Goal: Information Seeking & Learning: Learn about a topic

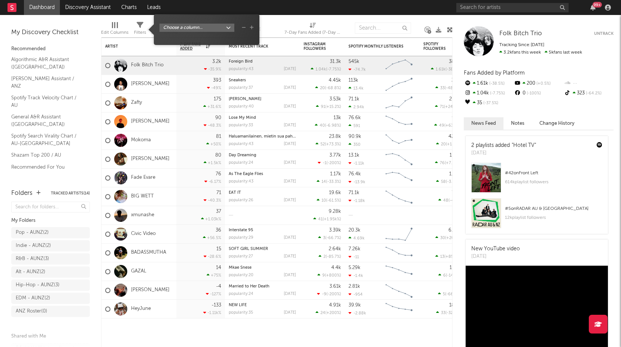
click at [146, 25] on span "Filters" at bounding box center [140, 29] width 12 height 15
click at [146, 22] on div "Filters" at bounding box center [140, 30] width 12 height 22
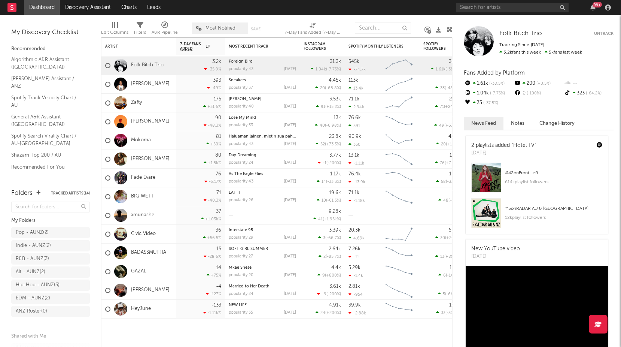
click at [313, 25] on icon at bounding box center [313, 25] width 6 height 6
select select "-1"
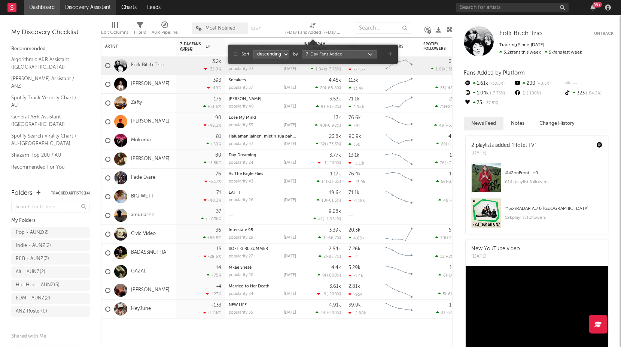
click at [94, 9] on link "Discovery Assistant" at bounding box center [88, 7] width 56 height 15
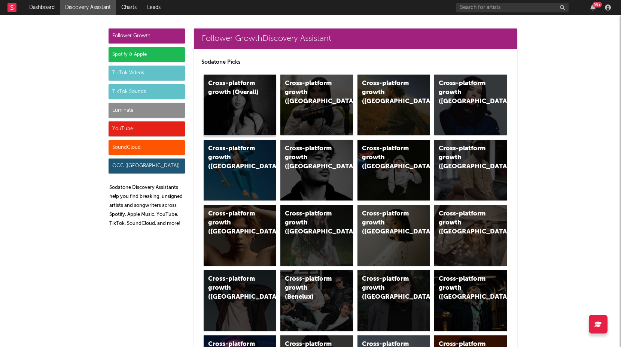
click at [226, 109] on div "Cross-platform growth (Overall)" at bounding box center [240, 105] width 73 height 61
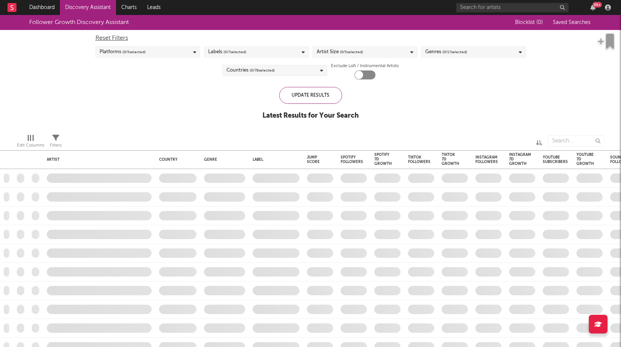
checkbox input "true"
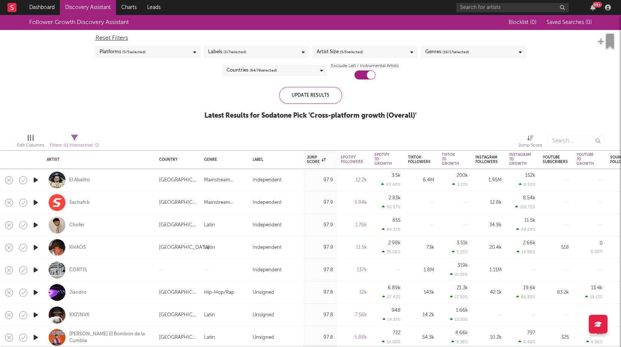
click at [139, 94] on div "Follower Growth Discovery Assistant Blocklist ( 0 ) Saved Searches ( 0 ) Reset …" at bounding box center [310, 71] width 621 height 113
click at [330, 109] on div "Update Results Latest Results for Sodatone Pick ' Cross-platform growth (Overal…" at bounding box center [310, 107] width 212 height 41
click at [353, 50] on span "( 5 / 5 selected)" at bounding box center [351, 52] width 23 height 9
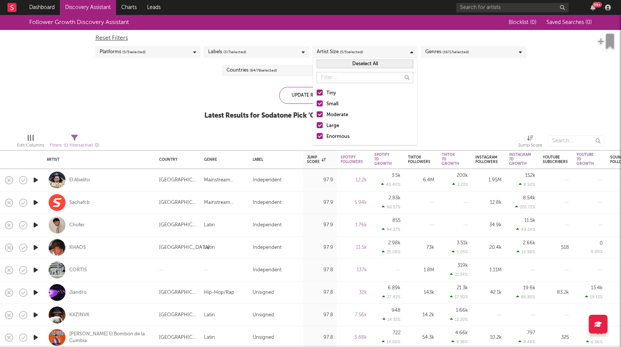
click at [511, 106] on div "Follower Growth Discovery Assistant Blocklist ( 0 ) Saved Searches ( 0 ) Reset …" at bounding box center [310, 71] width 621 height 113
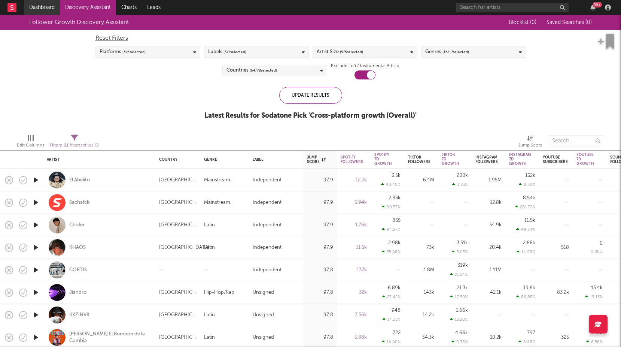
click at [41, 5] on link "Dashboard" at bounding box center [42, 7] width 36 height 15
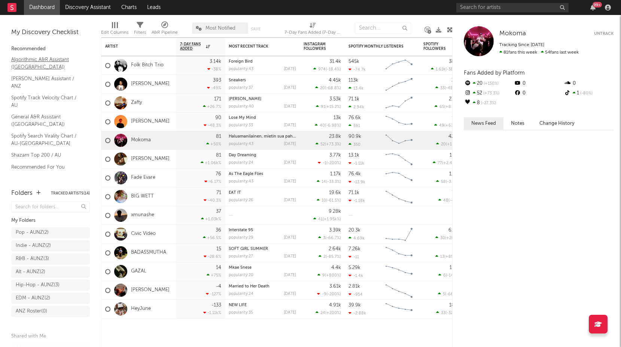
click at [39, 60] on link "Algorithmic A&R Assistant ([GEOGRAPHIC_DATA])" at bounding box center [46, 62] width 71 height 15
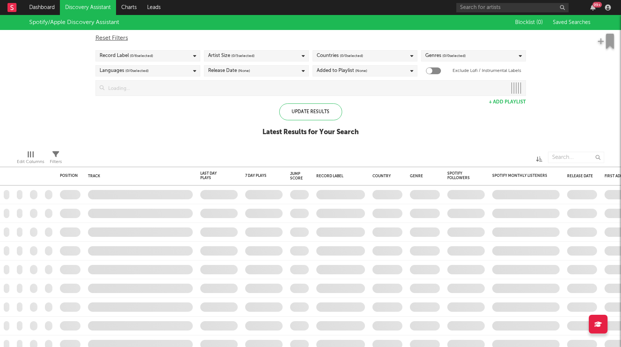
checkbox input "true"
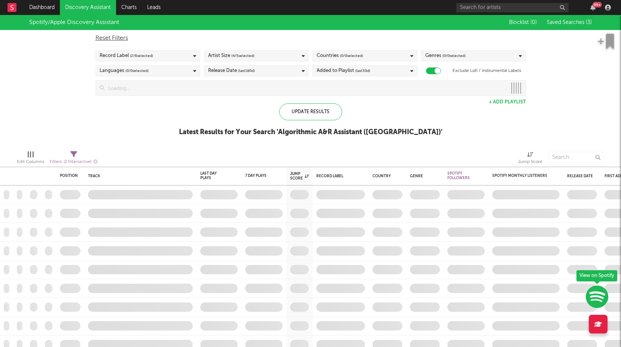
click at [59, 45] on div "Spotify/Apple Discovery Assistant Blocklist ( 0 ) Saved Searches ( 3 ) Reset Fi…" at bounding box center [310, 79] width 621 height 129
click at [82, 8] on link "Discovery Assistant" at bounding box center [88, 7] width 56 height 15
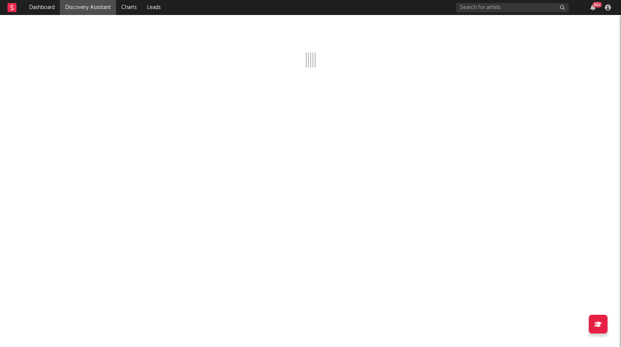
click at [84, 9] on link "Discovery Assistant" at bounding box center [88, 7] width 56 height 15
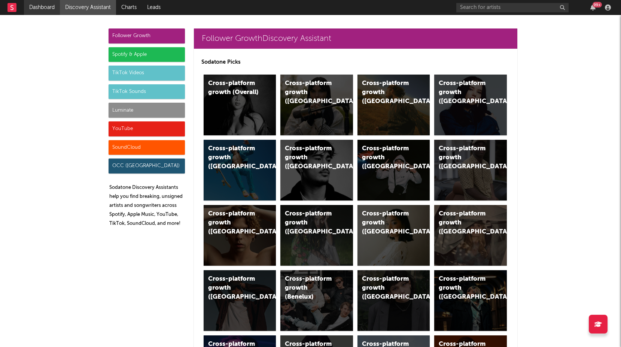
click at [54, 7] on link "Dashboard" at bounding box center [42, 7] width 36 height 15
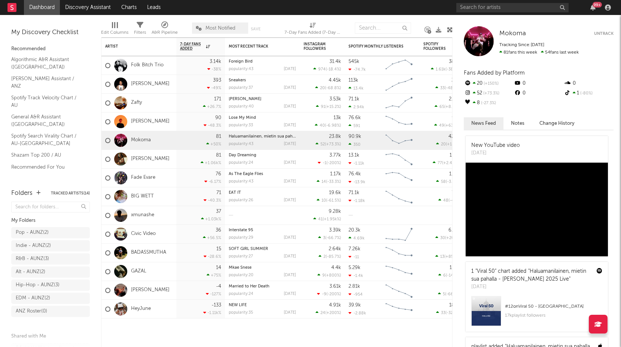
select select "-1"
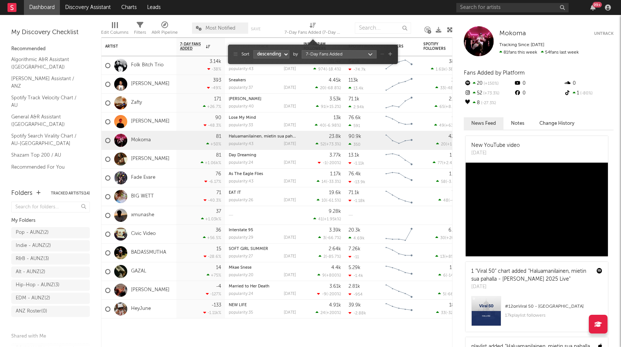
click at [312, 25] on icon at bounding box center [313, 25] width 6 height 6
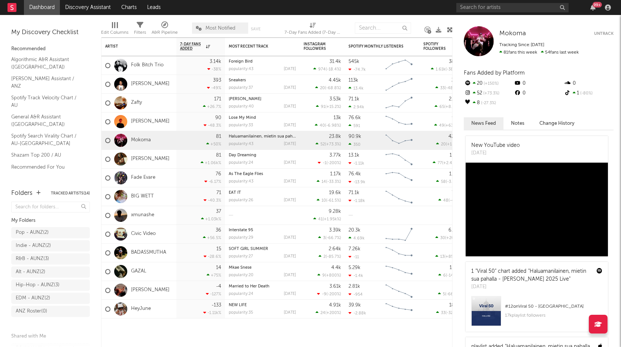
click at [312, 25] on icon at bounding box center [313, 25] width 6 height 6
select select "-1"
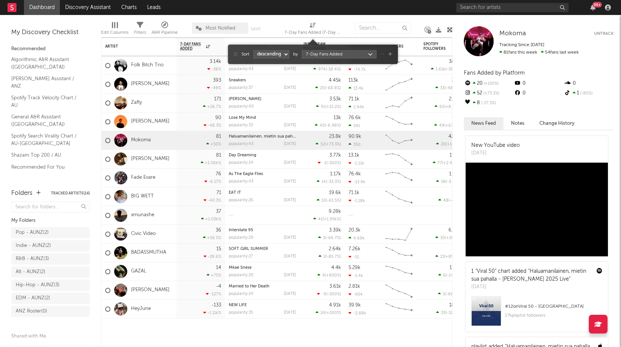
click at [285, 53] on select "ascending descending" at bounding box center [271, 54] width 36 height 8
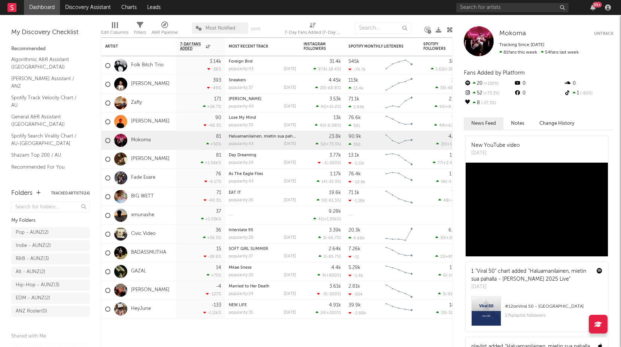
click at [321, 28] on span "7-Day Fans Added (7-Day Fans Added)" at bounding box center [313, 29] width 56 height 15
click at [58, 33] on div "My Discovery Checklist" at bounding box center [50, 32] width 79 height 9
click at [11, 7] on rect at bounding box center [11, 7] width 9 height 9
click at [44, 113] on link "General A&R Assistant ([GEOGRAPHIC_DATA])" at bounding box center [46, 120] width 71 height 15
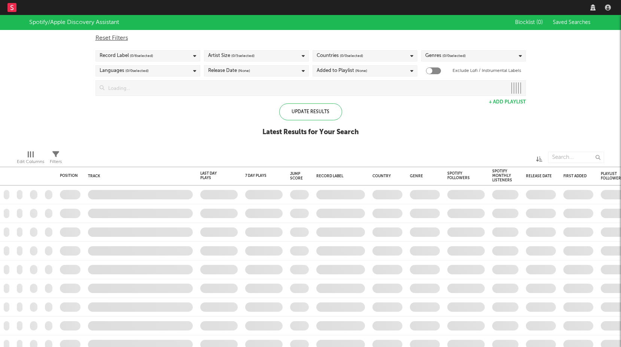
click at [165, 54] on div "Record Label ( 0 / 6 selected)" at bounding box center [147, 55] width 105 height 11
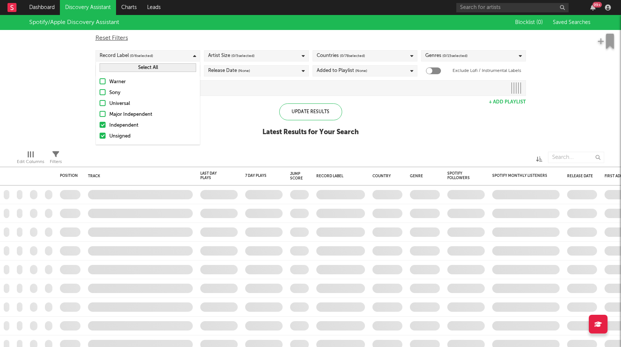
checkbox input "true"
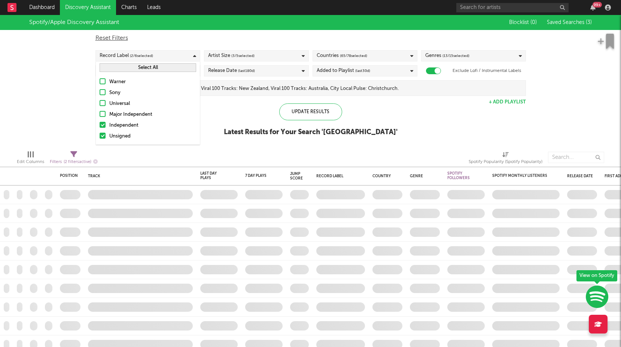
click at [104, 124] on div at bounding box center [103, 125] width 6 height 6
click at [100, 124] on input "Independent" at bounding box center [100, 125] width 0 height 9
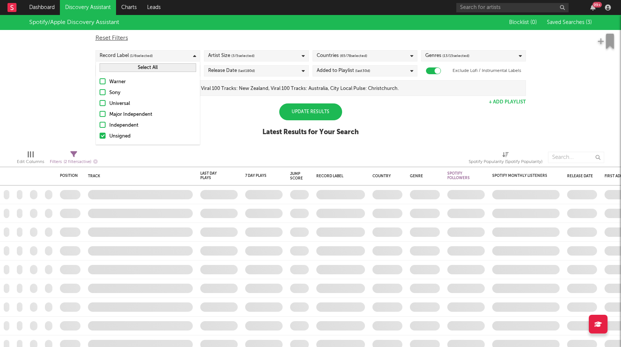
click at [103, 134] on div at bounding box center [103, 136] width 6 height 6
click at [100, 134] on input "Unsigned" at bounding box center [100, 136] width 0 height 9
click at [71, 103] on div "Spotify/Apple Discovery Assistant Blocklist ( 0 ) Saved Searches ( 3 ) Reset Fi…" at bounding box center [310, 79] width 621 height 129
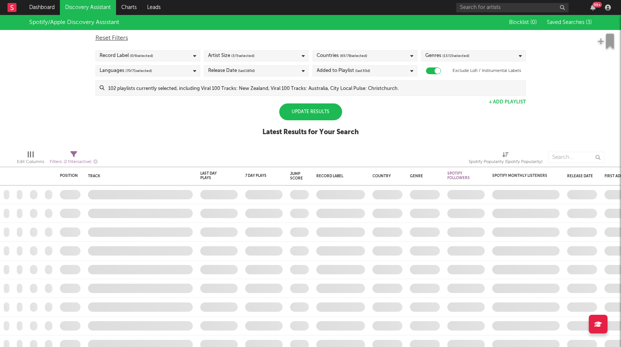
click at [236, 57] on span "( 3 / 5 selected)" at bounding box center [242, 55] width 23 height 9
click at [425, 131] on div "Spotify/Apple Discovery Assistant Blocklist ( 0 ) Saved Searches ( 3 ) Reset Fi…" at bounding box center [310, 79] width 621 height 129
click at [223, 68] on div "Release Date (last 180 d)" at bounding box center [231, 70] width 47 height 9
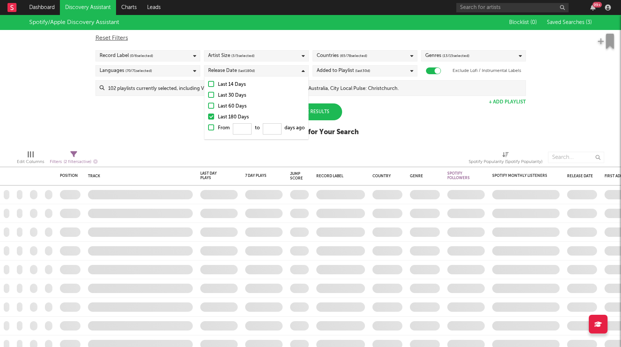
click at [213, 84] on div at bounding box center [211, 84] width 6 height 6
click at [208, 84] on input "Last 14 Days" at bounding box center [208, 84] width 0 height 9
click at [419, 122] on div "Spotify/Apple Discovery Assistant Blocklist ( 0 ) Saved Searches ( 3 ) Reset Fi…" at bounding box center [310, 79] width 621 height 129
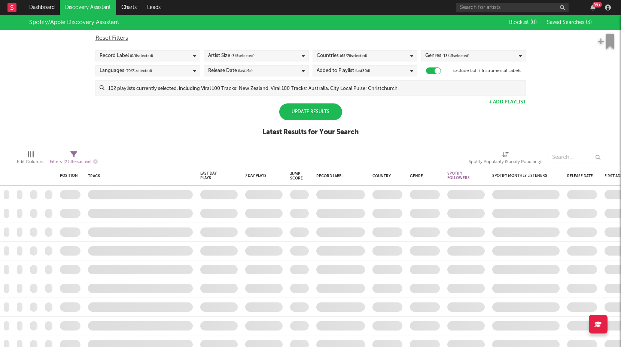
click at [443, 55] on span "( 13 / 15 selected)" at bounding box center [456, 55] width 27 height 9
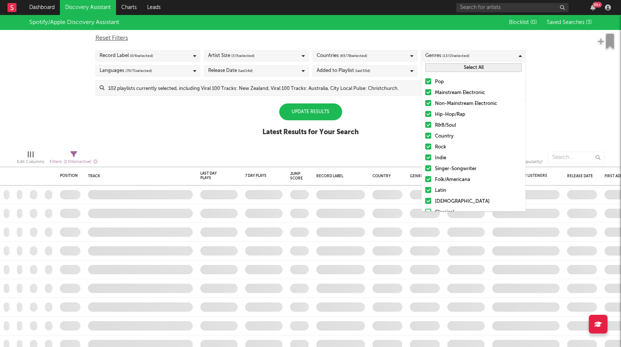
click at [395, 116] on div "Spotify/Apple Discovery Assistant Blocklist ( 0 ) Saved Searches ( 3 ) Reset Fi…" at bounding box center [310, 79] width 621 height 129
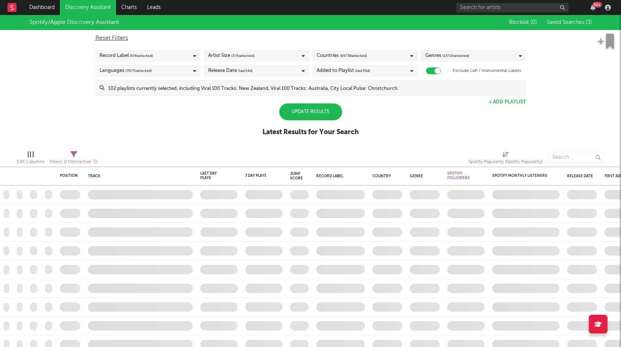
click at [316, 109] on div "Update Results" at bounding box center [310, 111] width 63 height 17
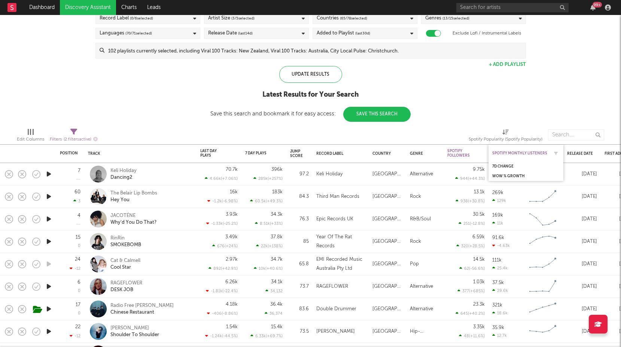
click at [543, 153] on div "Spotify Monthly Listeners" at bounding box center [520, 153] width 56 height 4
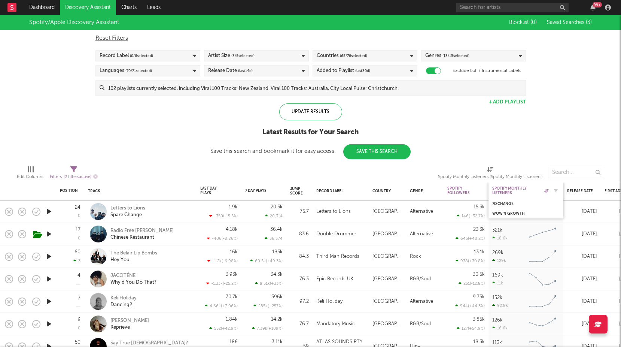
click at [546, 189] on icon at bounding box center [546, 191] width 4 height 4
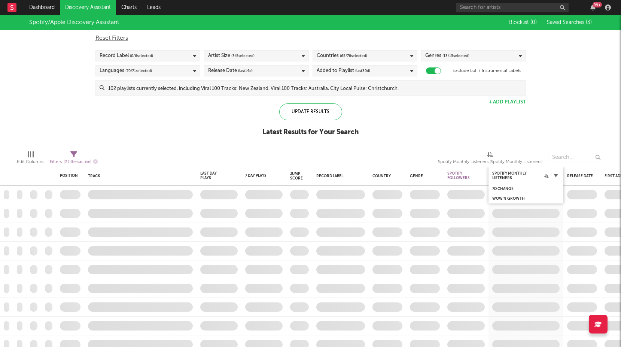
click at [556, 175] on div "Position Position Change Track Last Day Plays 1D Change DoD % Growth 7 Day Play…" at bounding box center [310, 181] width 621 height 332
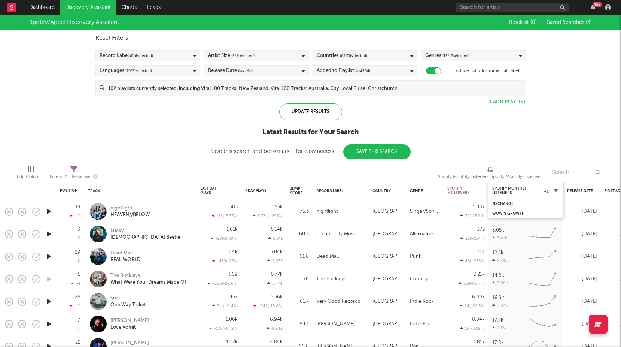
click at [557, 189] on icon "button" at bounding box center [556, 191] width 4 height 4
select select "between"
select select "max"
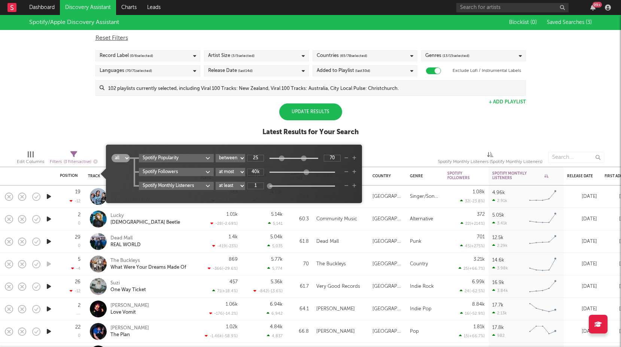
click at [268, 183] on div at bounding box center [270, 186] width 6 height 6
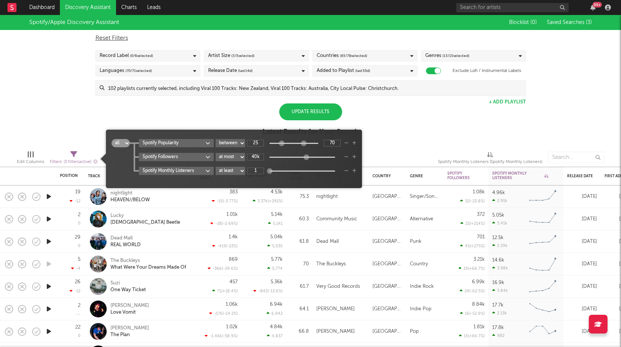
click at [236, 175] on div "all any Spotify Popularity at least at most between 25 70 Spotify Followers at …" at bounding box center [234, 161] width 245 height 45
click at [238, 172] on select "at least at most between" at bounding box center [231, 171] width 30 height 8
click at [216, 167] on select "at least at most between" at bounding box center [231, 171] width 30 height 8
select select "max"
type input "954k"
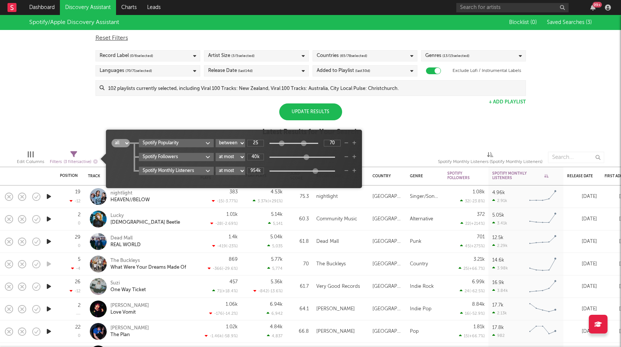
drag, startPoint x: 271, startPoint y: 171, endPoint x: 316, endPoint y: 179, distance: 46.5
click at [316, 179] on div "all any Spotify Popularity at least at most between 25 70 Spotify Followers at …" at bounding box center [234, 161] width 245 height 45
type input "100"
drag, startPoint x: 305, startPoint y: 142, endPoint x: 324, endPoint y: 142, distance: 19.1
click at [324, 142] on div "25 100" at bounding box center [294, 143] width 94 height 7
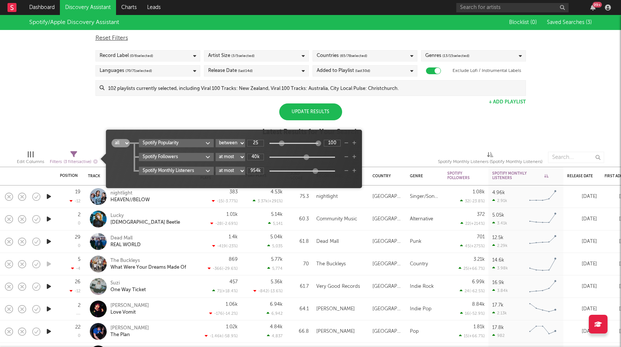
click at [242, 157] on select "at least at most between" at bounding box center [231, 157] width 30 height 8
click at [216, 153] on select "at least at most between" at bounding box center [231, 157] width 30 height 8
select select "min"
type input "0"
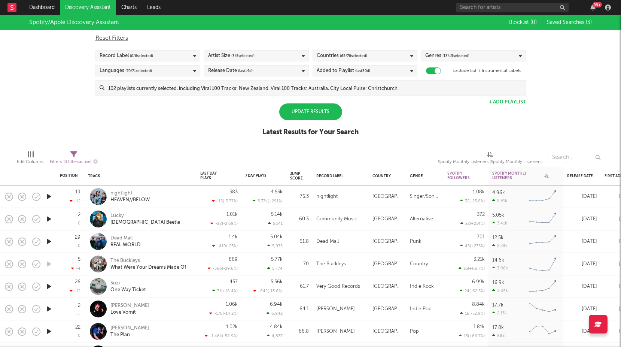
click at [321, 112] on div "Update Results" at bounding box center [310, 111] width 63 height 17
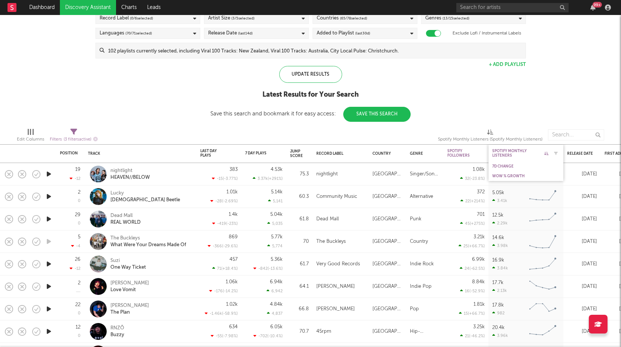
click at [546, 151] on icon at bounding box center [546, 153] width 4 height 4
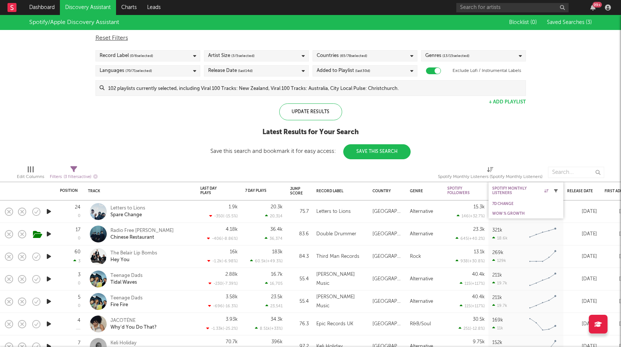
click at [556, 189] on icon "button" at bounding box center [556, 191] width 4 height 4
select select "between"
select select "max"
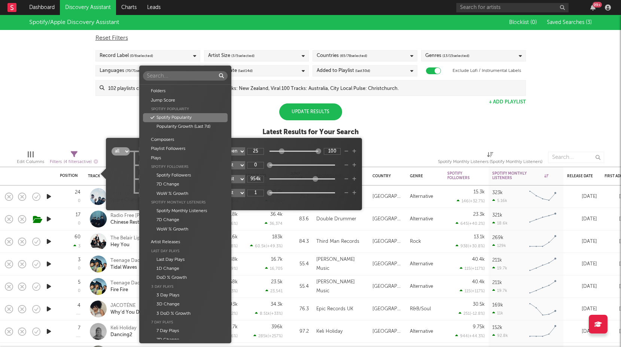
click at [204, 151] on body "Dashboard Discovery Assistant Charts Leads 99 + Notifications Settings Mark all…" at bounding box center [310, 173] width 621 height 347
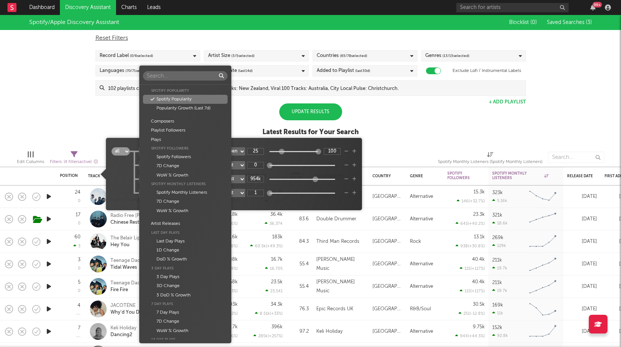
click at [267, 142] on div "Folders Jump Score Spotify Popularity Spotify Popularity Popularity Growth (Las…" at bounding box center [310, 173] width 621 height 347
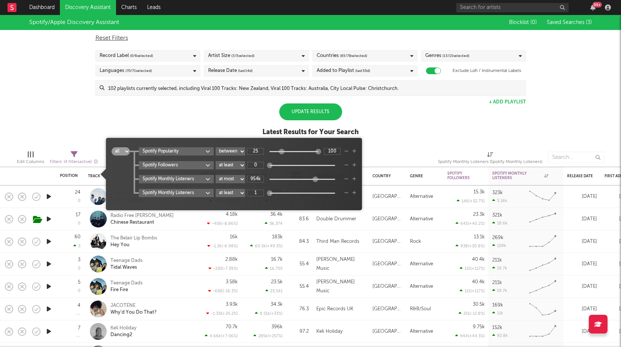
click at [348, 151] on icon "button" at bounding box center [346, 151] width 4 height 4
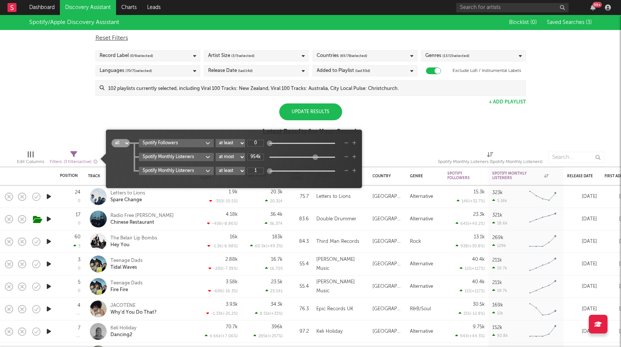
click at [345, 142] on icon "button" at bounding box center [346, 143] width 4 height 4
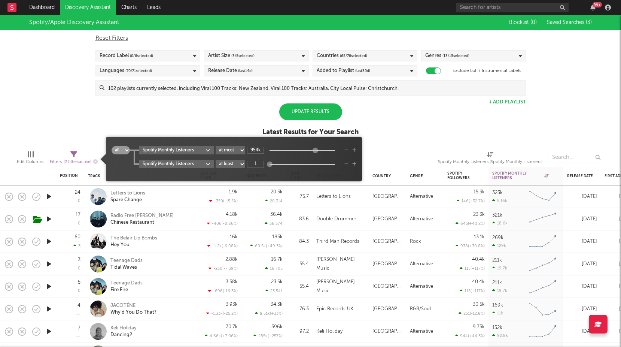
click at [346, 163] on icon "button" at bounding box center [346, 164] width 4 height 4
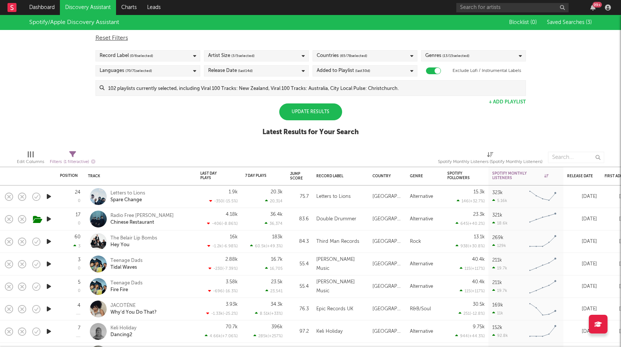
click at [324, 113] on div "Update Results" at bounding box center [310, 111] width 63 height 17
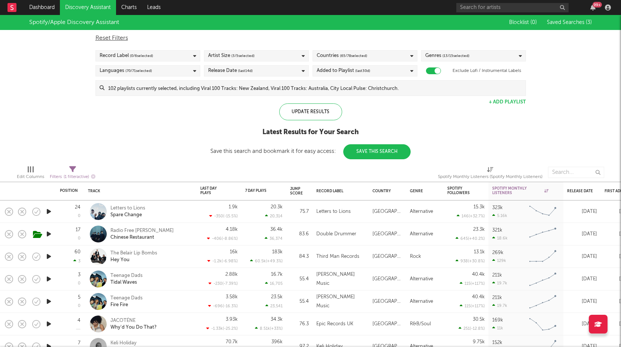
click at [257, 55] on div "Artist Size ( 3 / 5 selected)" at bounding box center [256, 55] width 105 height 11
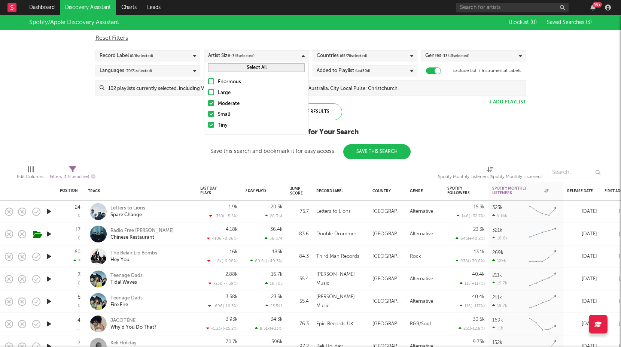
click at [242, 70] on button "Select All" at bounding box center [256, 67] width 97 height 9
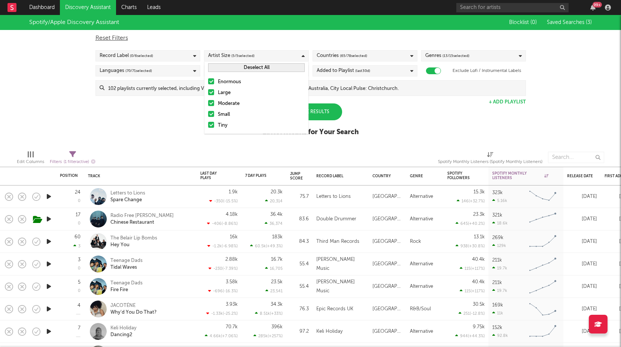
click at [367, 106] on div "Spotify/Apple Discovery Assistant Blocklist ( 0 ) Saved Searches ( 3 ) Reset Fi…" at bounding box center [310, 79] width 621 height 129
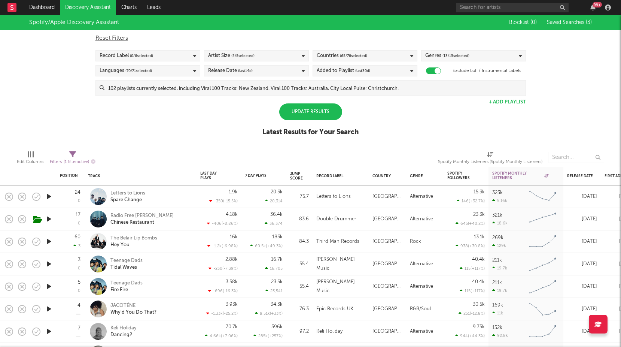
click at [315, 111] on div "Update Results" at bounding box center [310, 111] width 63 height 17
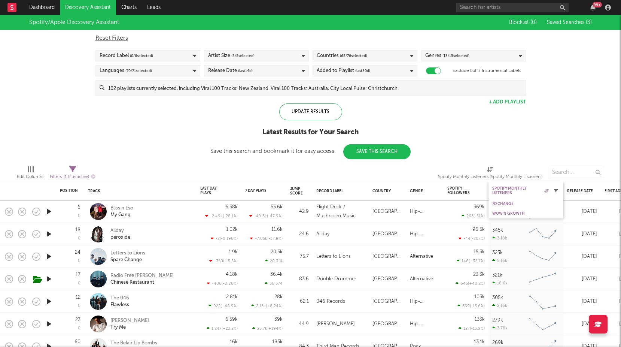
click at [555, 190] on icon "button" at bounding box center [556, 191] width 4 height 4
select select "max"
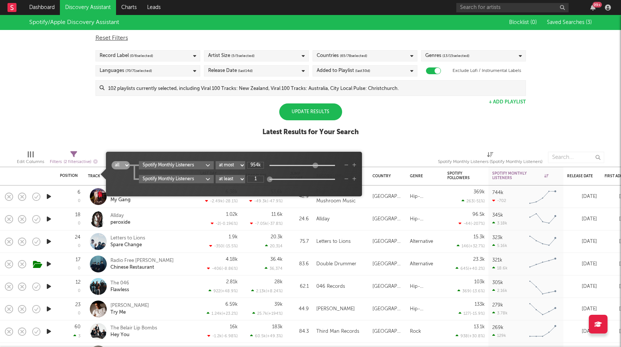
click at [538, 129] on div "Spotify/Apple Discovery Assistant Blocklist ( 0 ) Saved Searches ( 3 ) Reset Fi…" at bounding box center [310, 79] width 621 height 129
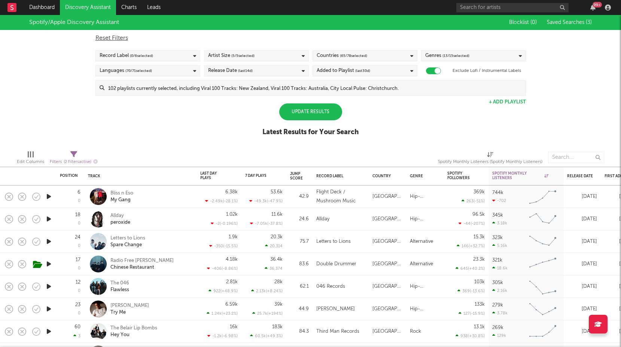
click at [180, 55] on div "Record Label ( 0 / 6 selected)" at bounding box center [147, 55] width 105 height 11
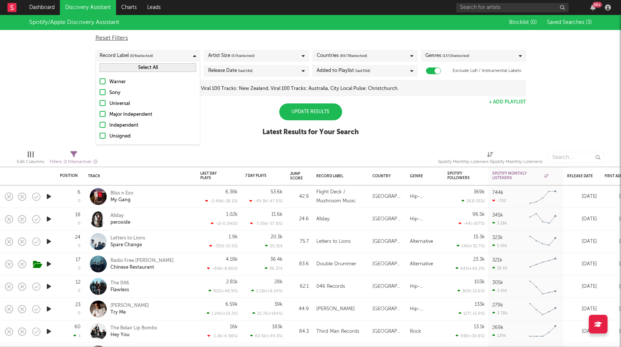
click at [356, 56] on span "( 65 / 78 selected)" at bounding box center [353, 55] width 27 height 9
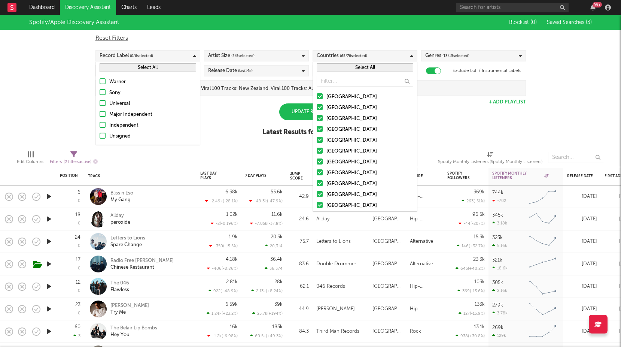
click at [355, 68] on button "Select All" at bounding box center [365, 67] width 97 height 9
click at [473, 138] on div "Spotify/Apple Discovery Assistant Blocklist ( 0 ) Saved Searches ( 3 ) Reset Fi…" at bounding box center [310, 79] width 621 height 129
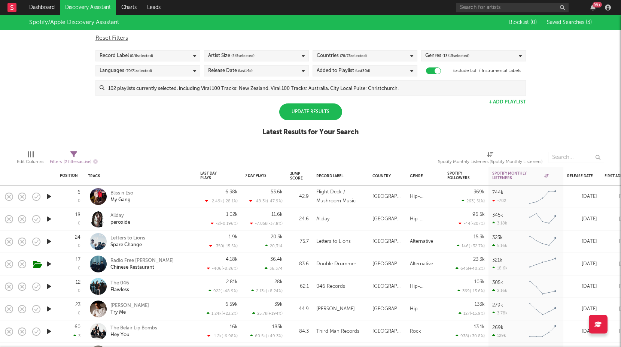
click at [403, 74] on div "Added to Playlist (last 30 d)" at bounding box center [365, 70] width 105 height 11
click at [318, 95] on div at bounding box center [320, 95] width 6 height 6
click at [317, 95] on input "Last 30 Days" at bounding box center [317, 95] width 0 height 9
click at [431, 116] on div "Spotify/Apple Discovery Assistant Blocklist ( 0 ) Saved Searches ( 3 ) Reset Fi…" at bounding box center [310, 79] width 621 height 129
click at [453, 55] on span "( 13 / 15 selected)" at bounding box center [456, 55] width 27 height 9
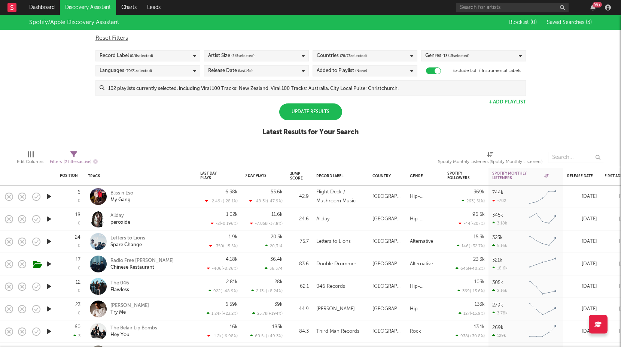
click at [384, 112] on div "Spotify/Apple Discovery Assistant Blocklist ( 0 ) Saved Searches ( 3 ) Reset Fi…" at bounding box center [310, 79] width 621 height 129
click at [180, 51] on div "Record Label ( 0 / 6 selected)" at bounding box center [147, 55] width 105 height 11
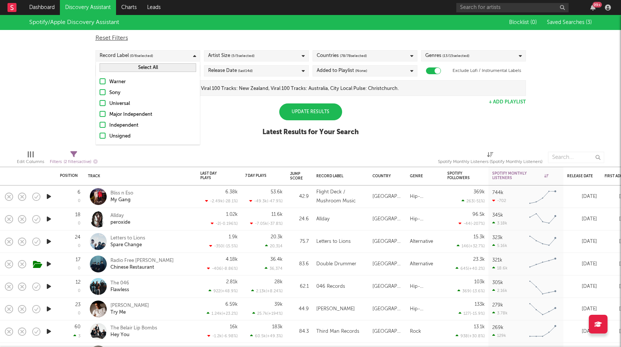
click at [162, 68] on button "Select All" at bounding box center [148, 67] width 97 height 9
click at [307, 113] on div "Update Results" at bounding box center [310, 111] width 63 height 17
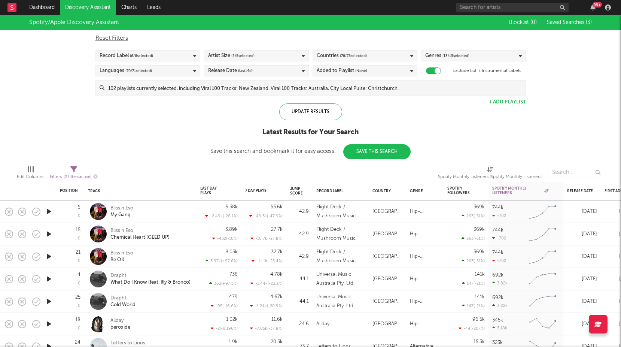
click at [59, 82] on div "Spotify/Apple Discovery Assistant Blocklist ( 0 ) Saved Searches ( 3 ) Reset Fi…" at bounding box center [310, 87] width 621 height 144
click at [49, 9] on link "Dashboard" at bounding box center [42, 7] width 36 height 15
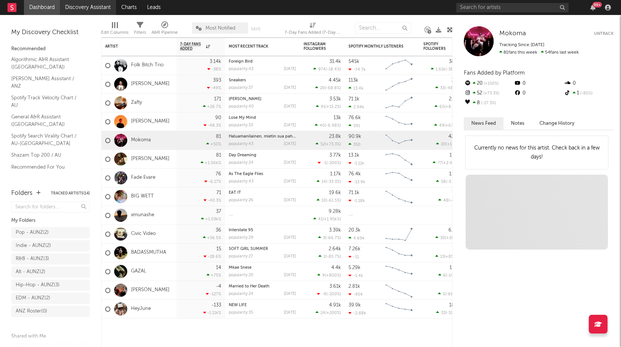
click at [84, 8] on link "Discovery Assistant" at bounding box center [88, 7] width 56 height 15
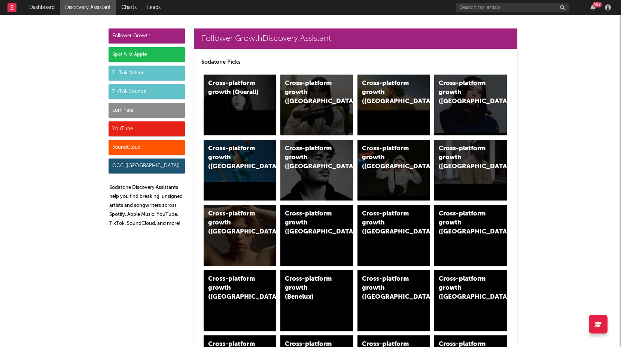
click at [160, 54] on div "Spotify & Apple" at bounding box center [147, 54] width 76 height 15
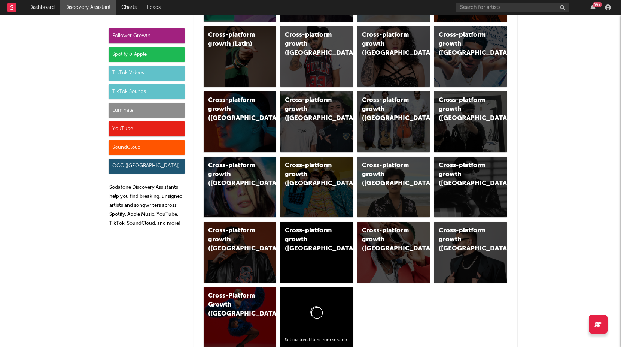
scroll to position [748, 0]
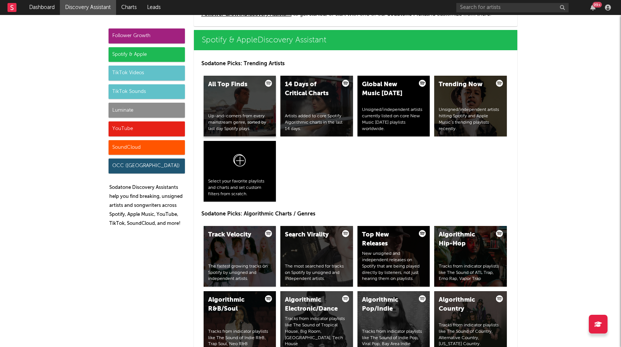
click at [248, 101] on div "All Top Finds Up-and-comers from every mainstream genre, sorted by last day Spo…" at bounding box center [240, 106] width 73 height 61
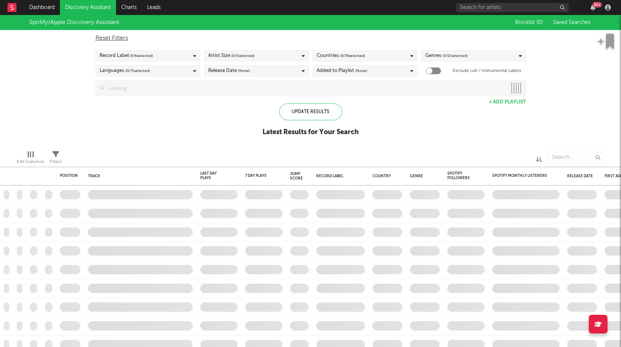
checkbox input "true"
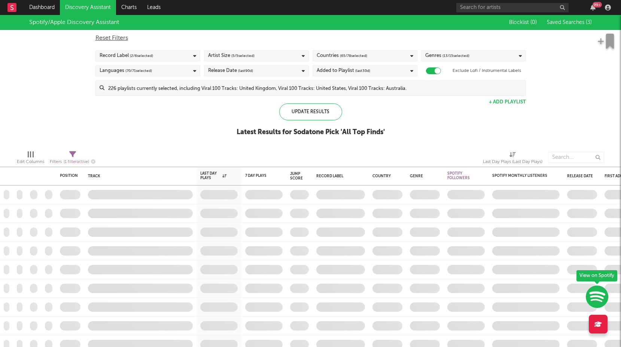
click at [188, 56] on div "Record Label ( 2 / 6 selected)" at bounding box center [147, 55] width 105 height 11
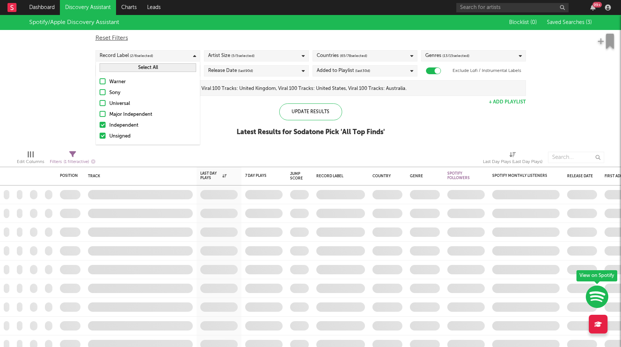
click at [148, 69] on button "Select All" at bounding box center [148, 67] width 97 height 9
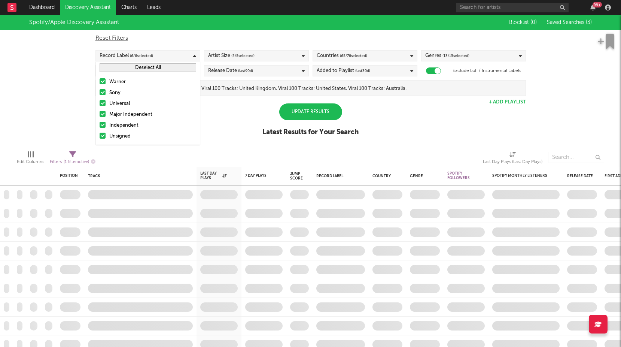
click at [237, 54] on span "( 5 / 5 selected)" at bounding box center [242, 55] width 23 height 9
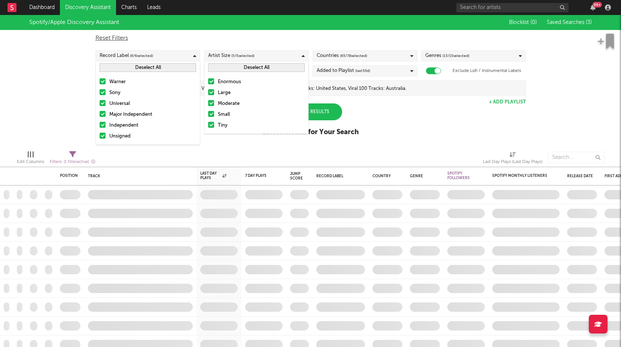
click at [347, 54] on span "( 65 / 78 selected)" at bounding box center [353, 55] width 27 height 9
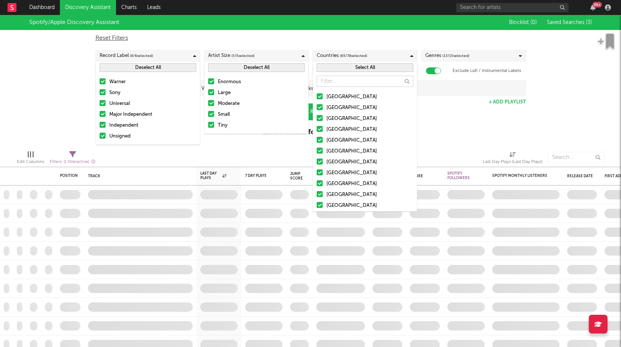
click at [378, 69] on button "Select All" at bounding box center [365, 67] width 97 height 9
click at [458, 111] on div "Spotify/Apple Discovery Assistant Blocklist ( 0 ) Saved Searches ( 3 ) Reset Fi…" at bounding box center [310, 79] width 621 height 129
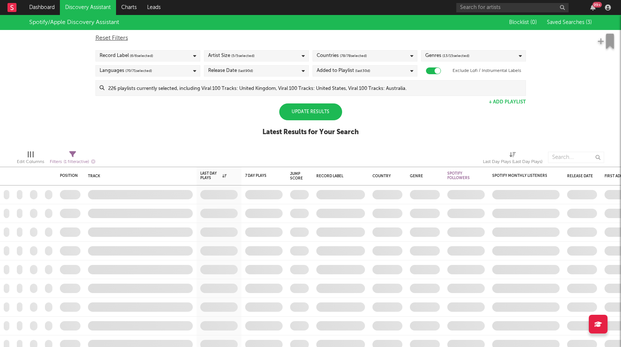
click at [177, 70] on div "Languages ( 70 / 71 selected)" at bounding box center [147, 70] width 105 height 11
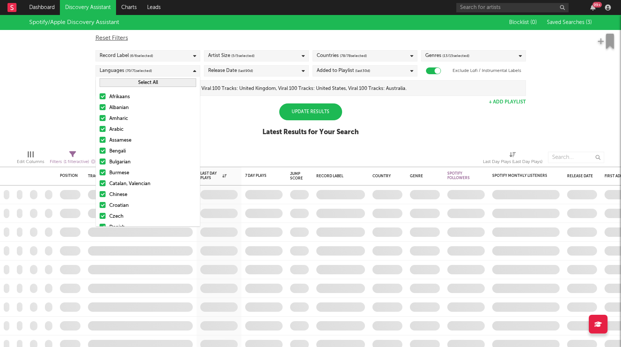
click at [176, 81] on button "Select All" at bounding box center [148, 82] width 97 height 9
click at [250, 74] on span "(last 90 d)" at bounding box center [245, 70] width 15 height 9
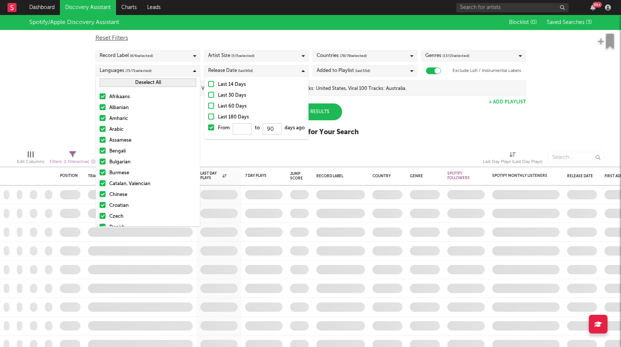
click at [210, 84] on div at bounding box center [211, 84] width 6 height 6
click at [208, 84] on input "Last 14 Days" at bounding box center [208, 84] width 0 height 9
click at [374, 72] on div "Added to Playlist (last 30 d)" at bounding box center [365, 70] width 105 height 11
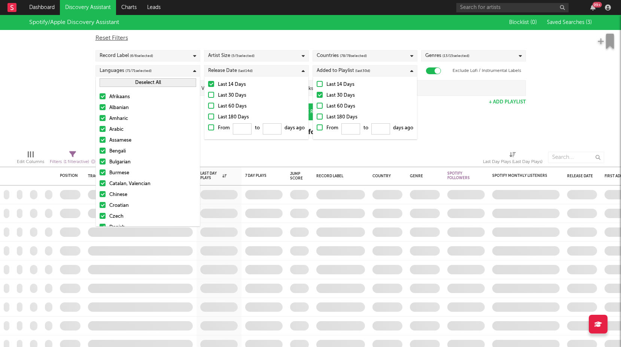
click at [319, 93] on div at bounding box center [320, 95] width 6 height 6
click at [317, 93] on input "Last 30 Days" at bounding box center [317, 95] width 0 height 9
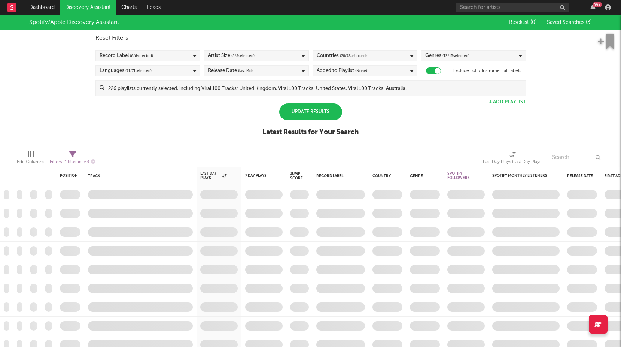
click at [444, 114] on div "Spotify/Apple Discovery Assistant Blocklist ( 0 ) Saved Searches ( 3 ) Reset Fi…" at bounding box center [310, 79] width 621 height 129
click at [452, 137] on div "Spotify/Apple Discovery Assistant Blocklist ( 0 ) Saved Searches ( 3 ) Reset Fi…" at bounding box center [310, 79] width 621 height 129
click at [324, 115] on div "Update Results" at bounding box center [310, 111] width 63 height 17
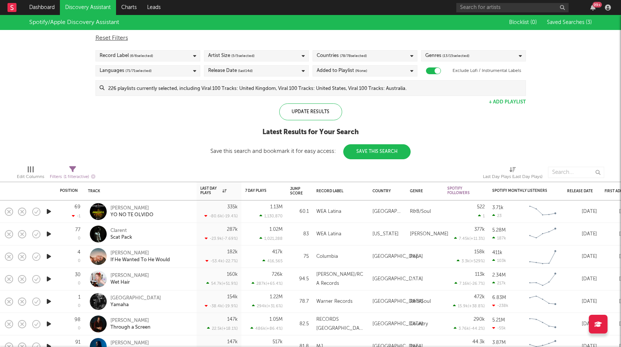
click at [416, 130] on div "Spotify/Apple Discovery Assistant Blocklist ( 0 ) Saved Searches ( 3 ) Reset Fi…" at bounding box center [310, 87] width 621 height 144
click at [557, 189] on icon "button" at bounding box center [556, 191] width 4 height 4
select select "max"
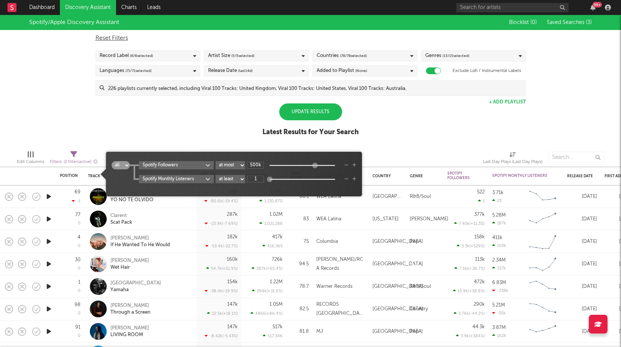
click at [345, 164] on icon "button" at bounding box center [346, 165] width 4 height 4
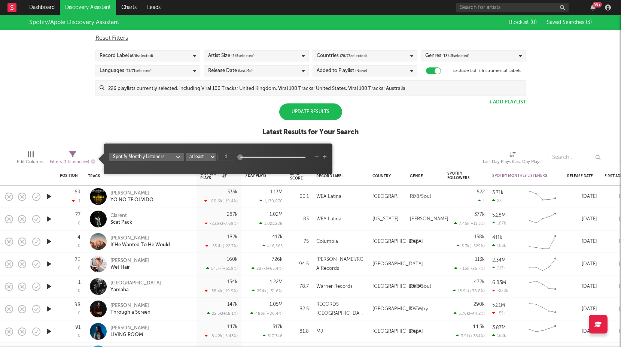
click at [216, 157] on div "Spotify Monthly Listeners at least at most between 1" at bounding box center [218, 157] width 218 height 8
click at [208, 156] on select "at least at most between" at bounding box center [201, 157] width 30 height 8
click at [186, 153] on select "at least at most between" at bounding box center [201, 157] width 30 height 8
select select "max"
click at [230, 156] on input "1" at bounding box center [226, 157] width 17 height 7
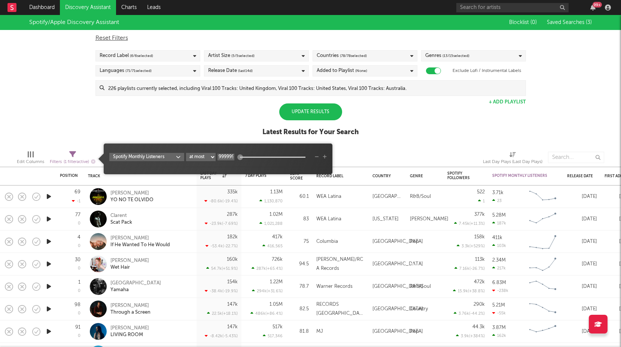
scroll to position [0, 1]
type input "1M"
click at [311, 115] on div "Update Results" at bounding box center [310, 111] width 63 height 17
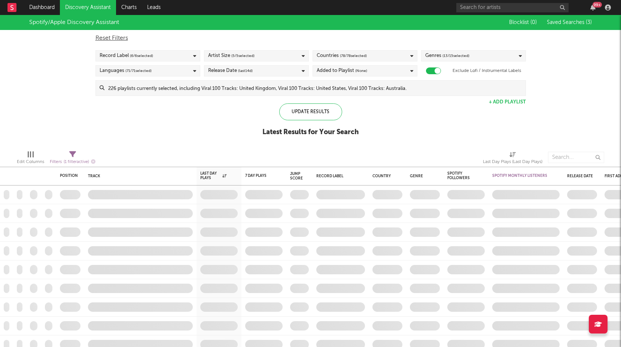
click at [397, 114] on div "Spotify/Apple Discovery Assistant Blocklist ( 0 ) Saved Searches ( 3 ) Reset Fi…" at bounding box center [310, 79] width 621 height 129
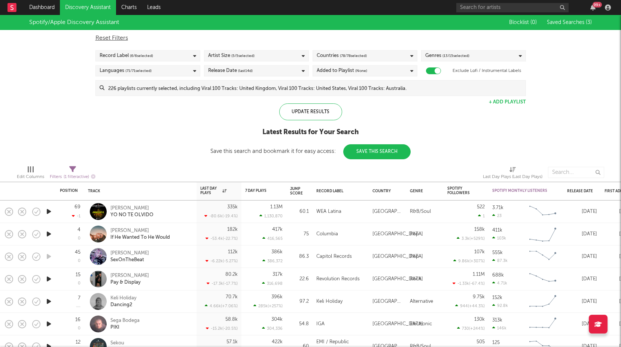
click at [458, 129] on div "Spotify/Apple Discovery Assistant Blocklist ( 0 ) Saved Searches ( 3 ) Reset Fi…" at bounding box center [310, 87] width 621 height 144
click at [385, 73] on div "Added to Playlist (None)" at bounding box center [365, 70] width 105 height 11
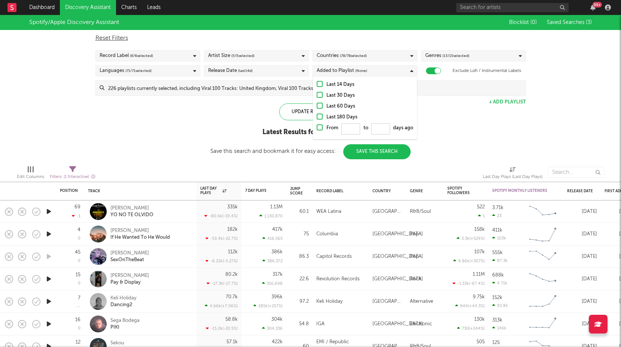
click at [321, 84] on div at bounding box center [320, 84] width 6 height 6
click at [317, 84] on input "Last 14 Days" at bounding box center [317, 84] width 0 height 9
click at [491, 130] on div "Spotify/Apple Discovery Assistant Blocklist ( 0 ) Saved Searches ( 3 ) Reset Fi…" at bounding box center [310, 87] width 621 height 144
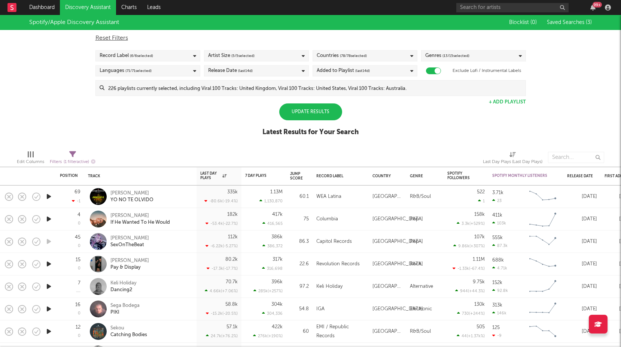
click at [314, 115] on div "Update Results" at bounding box center [310, 111] width 63 height 17
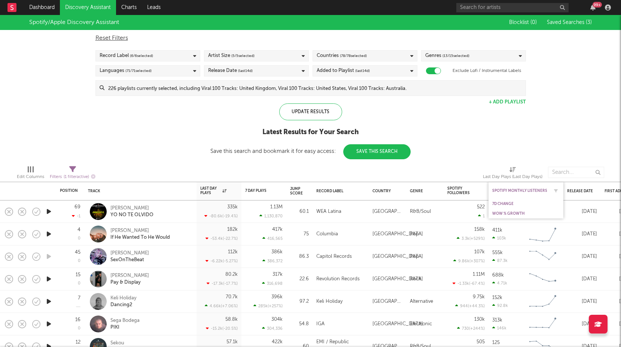
click at [511, 191] on div "Spotify Monthly Listeners" at bounding box center [520, 190] width 56 height 4
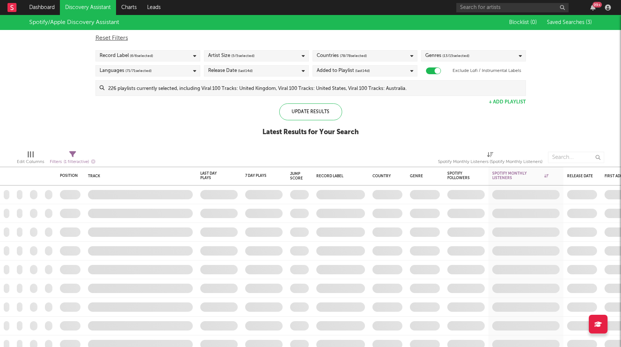
click at [467, 131] on div "Spotify/Apple Discovery Assistant Blocklist ( 0 ) Saved Searches ( 3 ) Reset Fi…" at bounding box center [310, 79] width 621 height 129
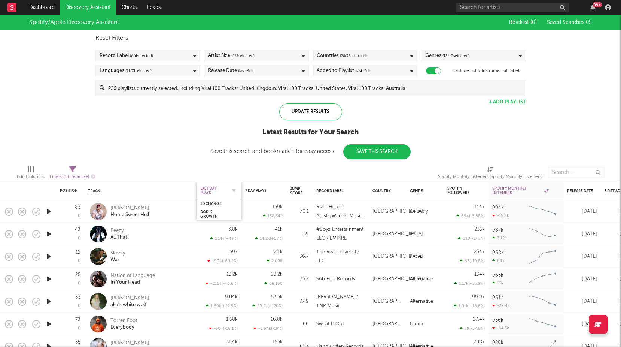
click at [211, 189] on div "Last Day Plays" at bounding box center [213, 190] width 26 height 9
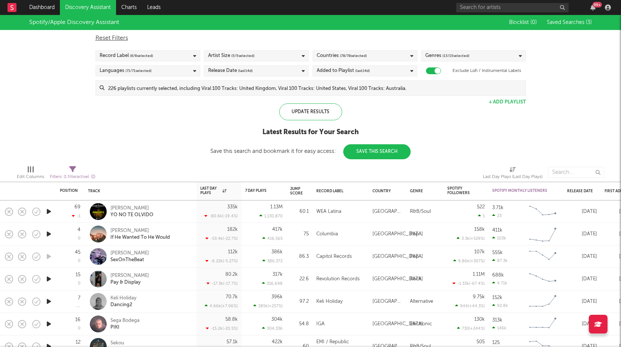
click at [192, 145] on div "Spotify/Apple Discovery Assistant Blocklist ( 0 ) Saved Searches ( 3 ) Reset Fi…" at bounding box center [310, 87] width 621 height 144
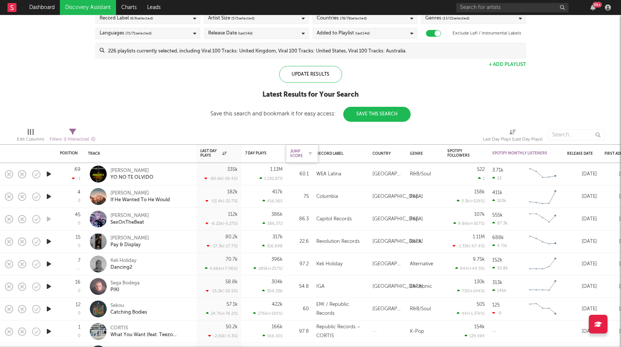
click at [295, 154] on div "Jump Score" at bounding box center [296, 153] width 13 height 9
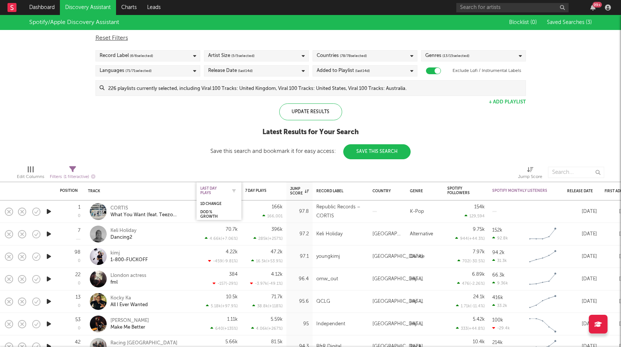
click at [210, 188] on div "Last Day Plays" at bounding box center [213, 190] width 26 height 9
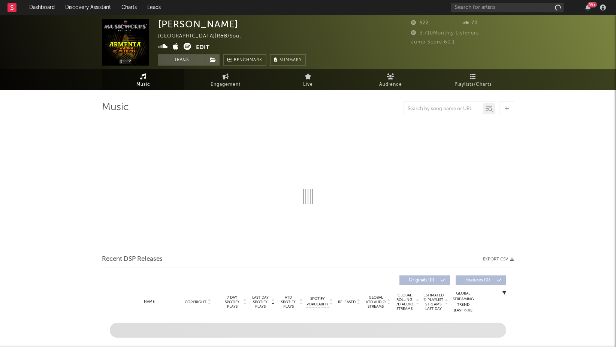
select select "1w"
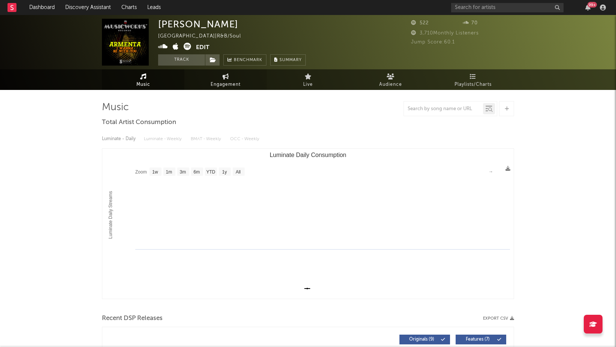
click at [207, 74] on link "Engagement" at bounding box center [225, 79] width 82 height 21
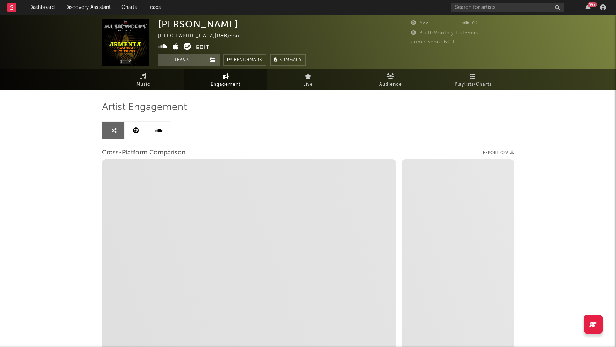
select select "1w"
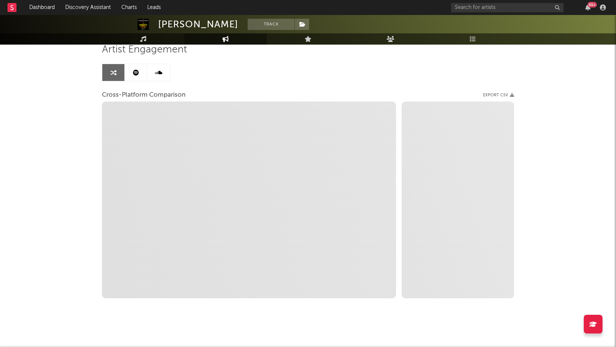
scroll to position [61, 0]
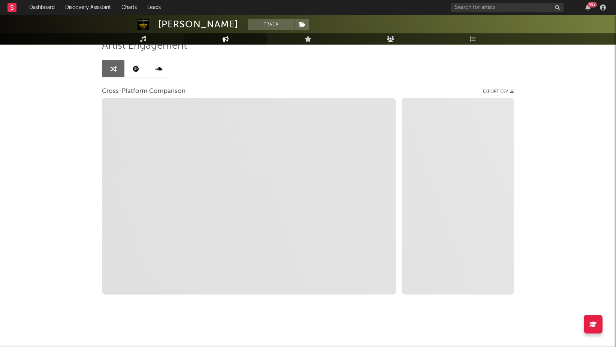
click at [73, 172] on div "Armenta Track France | R&B/Soul Edit Track Benchmark Summary 522 70 3,710 Month…" at bounding box center [308, 150] width 616 height 393
click at [146, 40] on link "Music" at bounding box center [143, 38] width 82 height 11
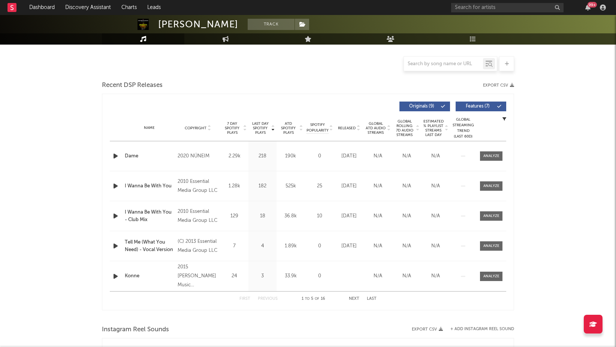
scroll to position [233, 0]
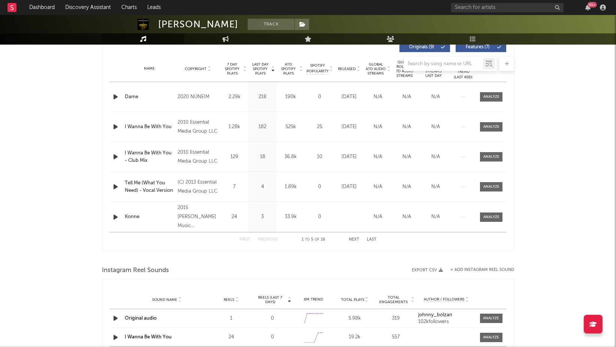
select select "1w"
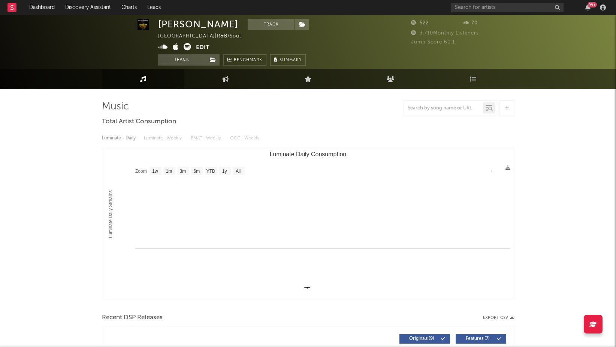
scroll to position [0, 0]
